Goal: Find specific page/section: Find specific page/section

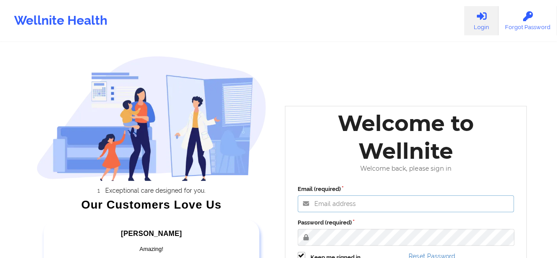
type input "[EMAIL_ADDRESS][PERSON_NAME][DOMAIN_NAME]"
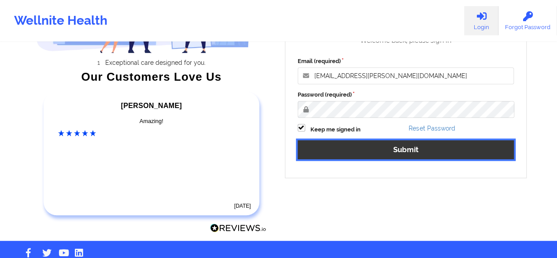
click at [408, 152] on button "Submit" at bounding box center [406, 149] width 217 height 19
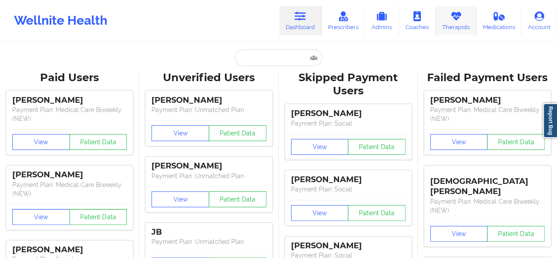
click at [463, 19] on link "Therapists" at bounding box center [456, 20] width 41 height 29
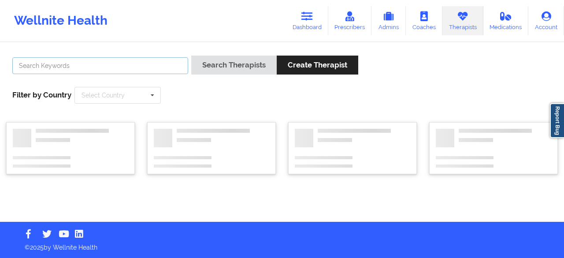
click at [155, 63] on input "text" at bounding box center [100, 65] width 176 height 17
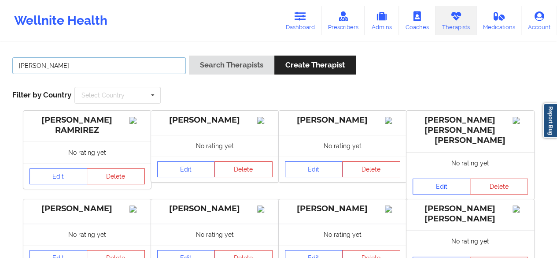
click at [189, 56] on button "Search Therapists" at bounding box center [231, 65] width 85 height 19
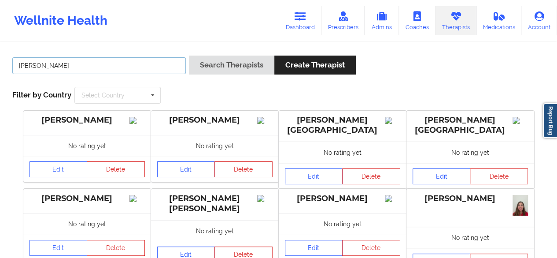
type input "lisa fo"
click at [189, 56] on button "Search Therapists" at bounding box center [231, 65] width 85 height 19
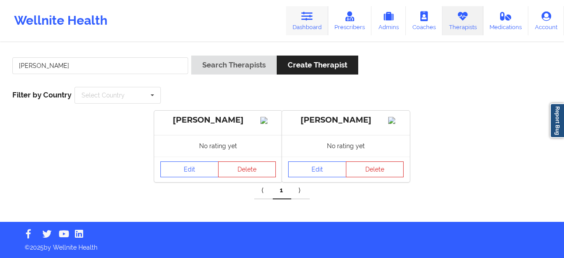
click at [302, 22] on link "Dashboard" at bounding box center [307, 20] width 42 height 29
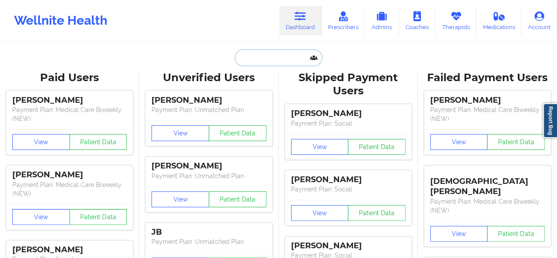
click at [269, 59] on input "text" at bounding box center [278, 57] width 87 height 17
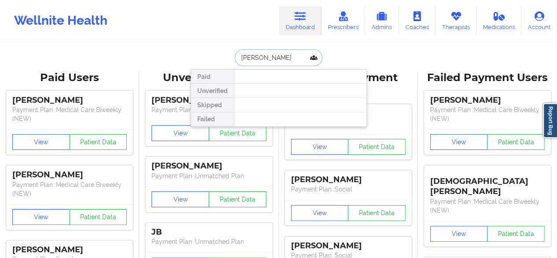
type input "betty"
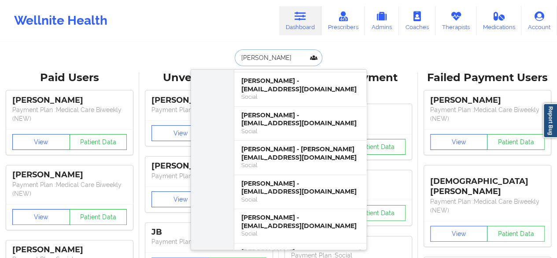
scroll to position [91, 0]
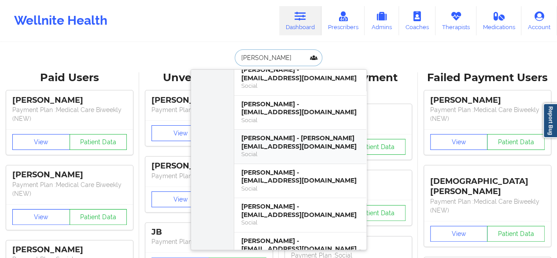
click at [313, 150] on div "Social" at bounding box center [300, 153] width 118 height 7
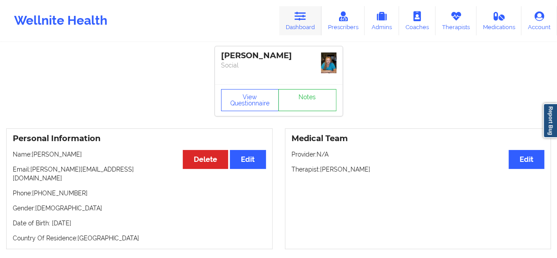
click at [311, 28] on link "Dashboard" at bounding box center [300, 20] width 42 height 29
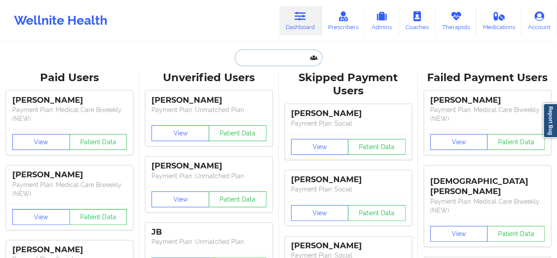
click at [271, 56] on input "text" at bounding box center [278, 57] width 87 height 17
paste input "pau"
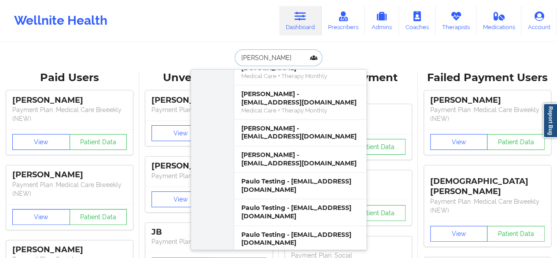
scroll to position [8232, 0]
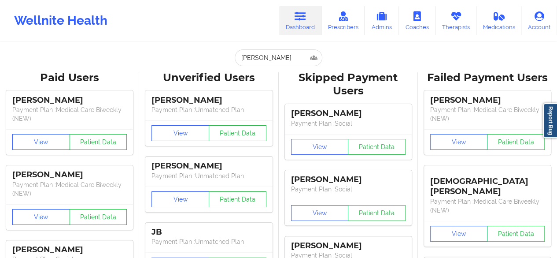
click at [195, 21] on div "Wellnite Health Dashboard Prescribers Admins Coaches Therapists Medications Acc…" at bounding box center [278, 20] width 557 height 35
click at [277, 59] on input "paul" at bounding box center [278, 57] width 87 height 17
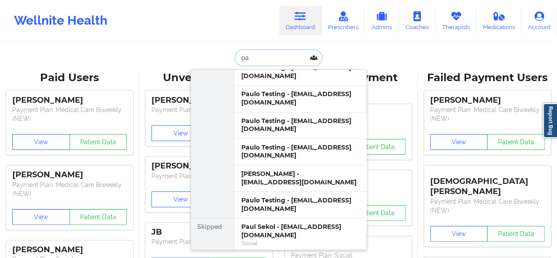
type input "p"
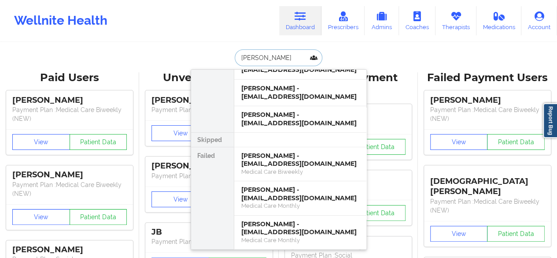
scroll to position [1360, 0]
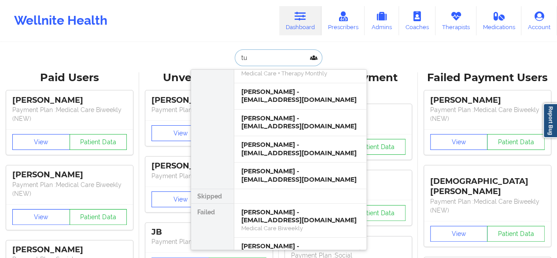
type input "t"
type input "betty"
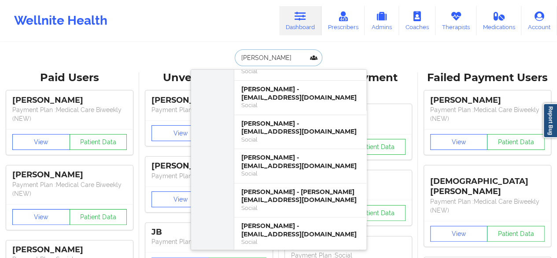
scroll to position [71, 0]
click at [311, 204] on div "Social" at bounding box center [300, 207] width 118 height 7
